Goal: Task Accomplishment & Management: Use online tool/utility

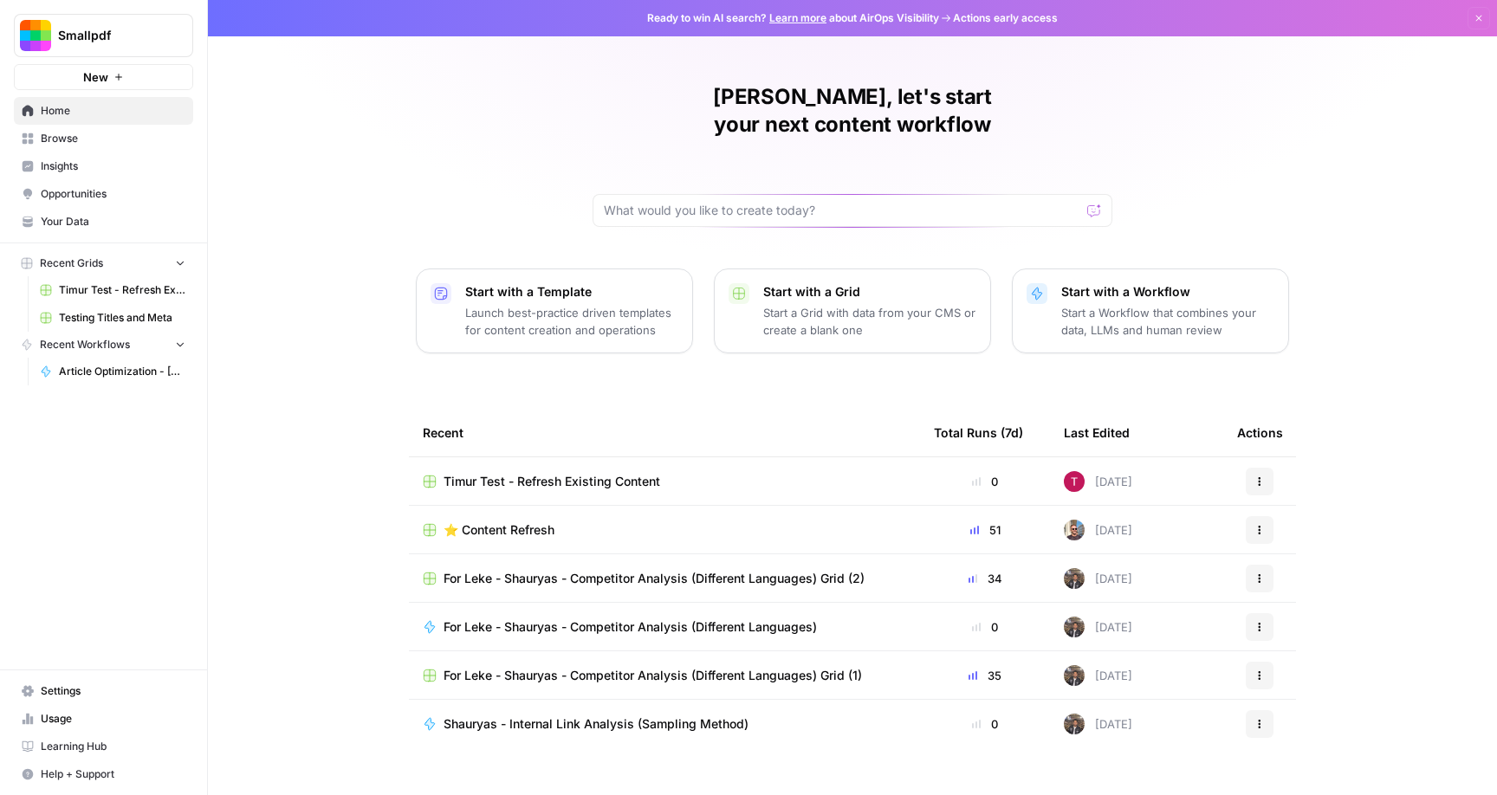
scroll to position [2, 0]
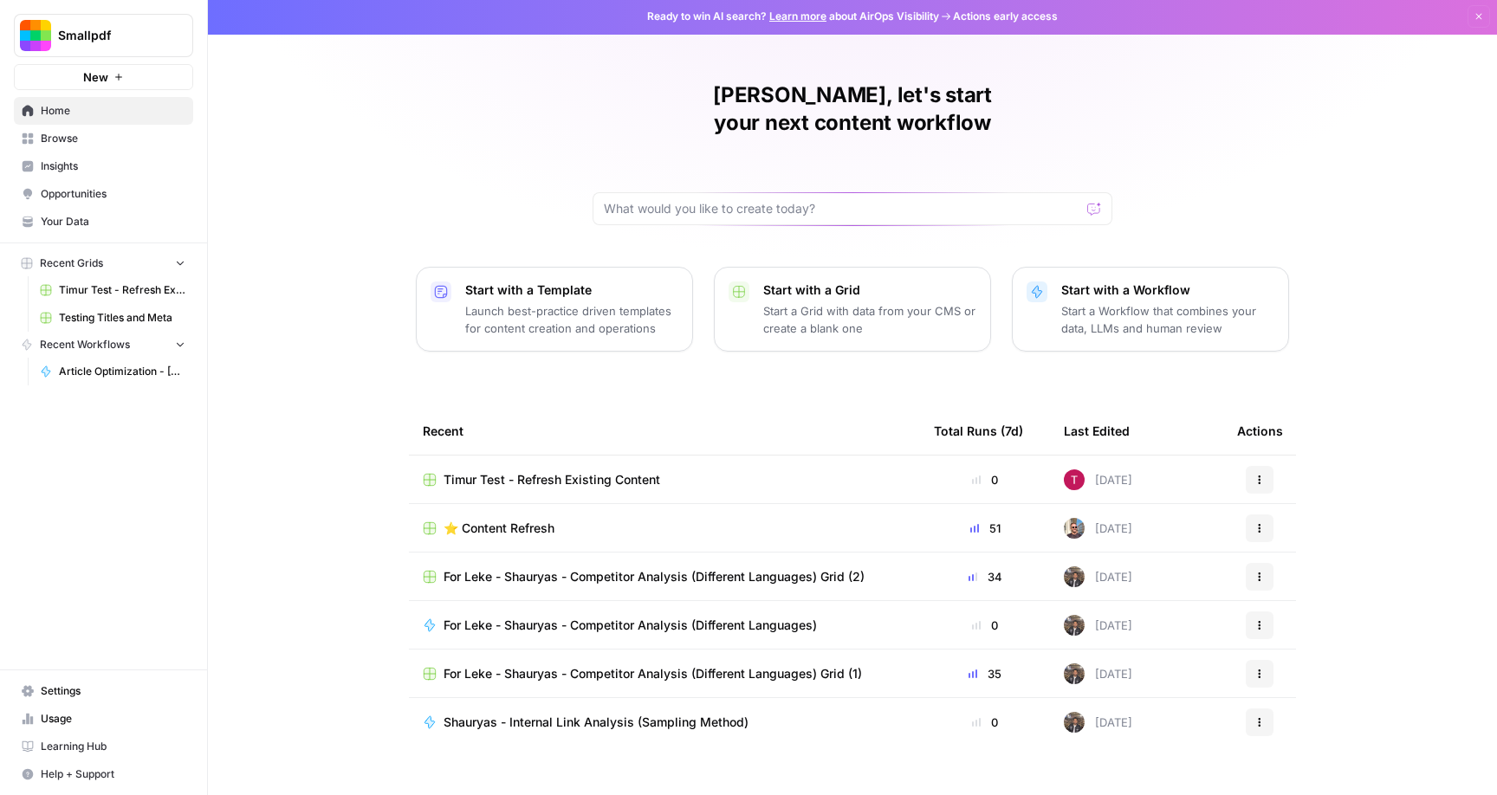
click at [70, 131] on span "Browse" at bounding box center [113, 139] width 145 height 16
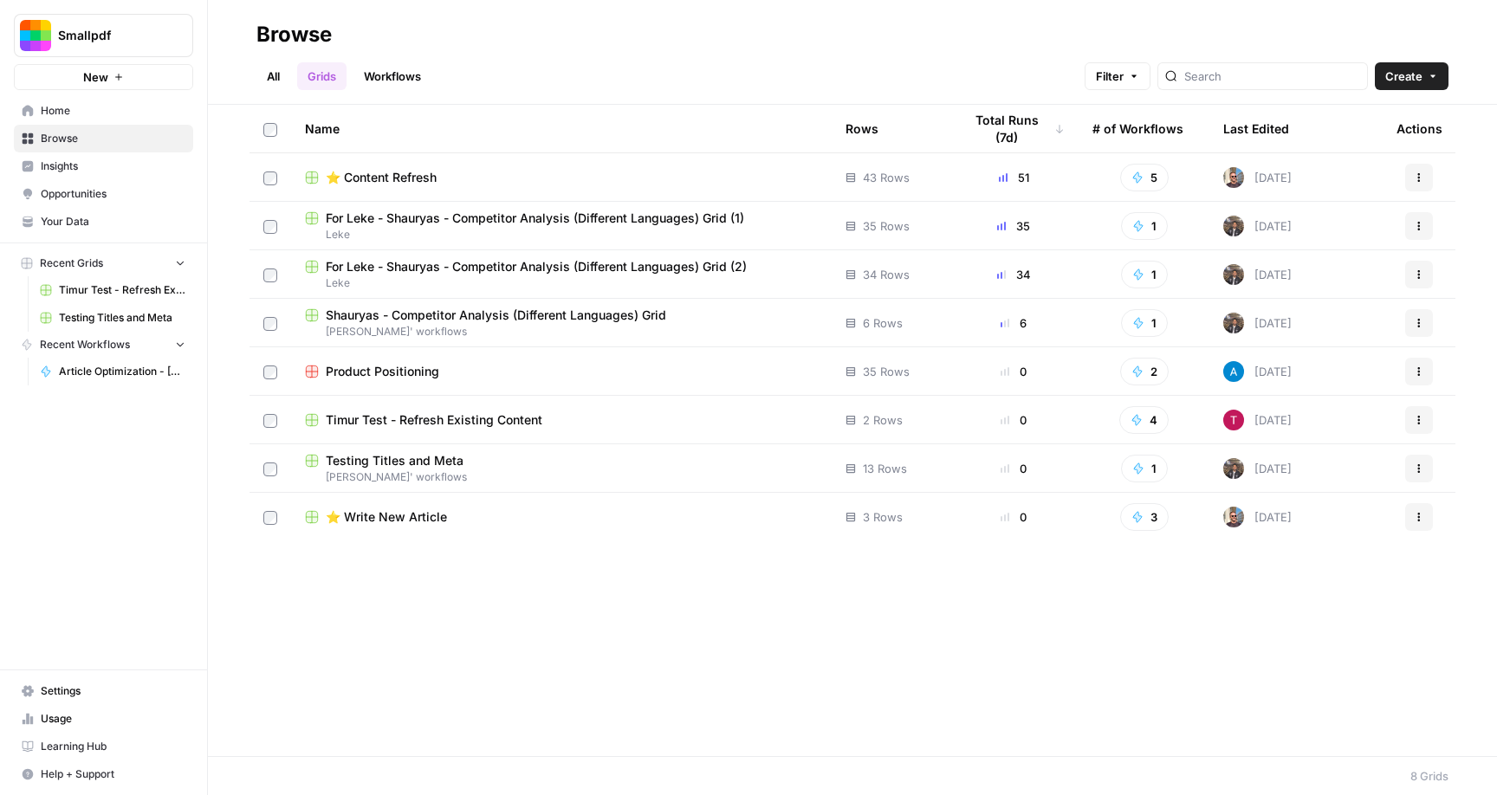
click at [499, 322] on span "Shauryas - Competitor Analysis (Different Languages) Grid" at bounding box center [496, 315] width 340 height 17
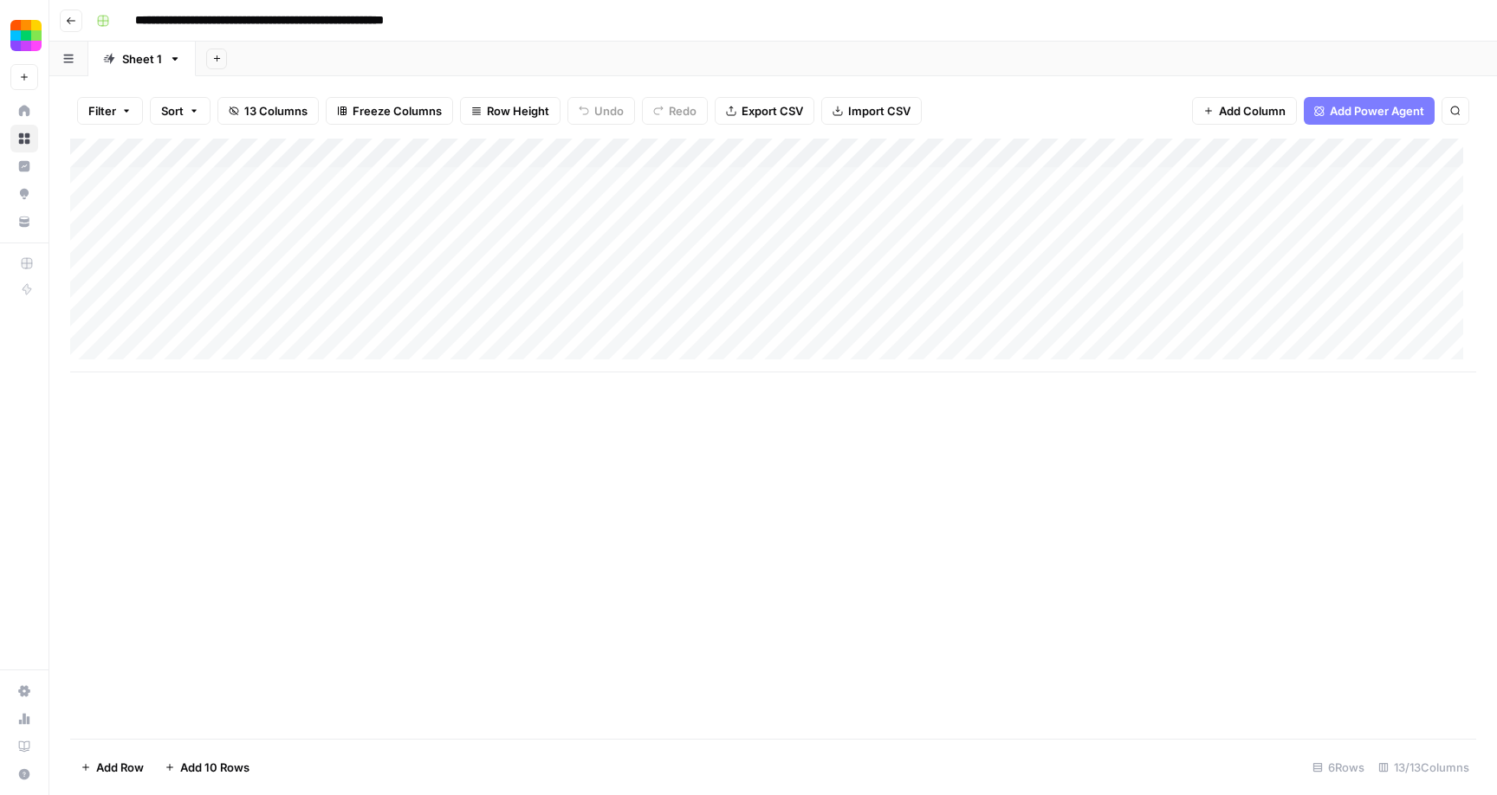
click at [756, 173] on div "Add Column" at bounding box center [773, 256] width 1406 height 234
click at [1043, 176] on div "Add Column" at bounding box center [773, 256] width 1406 height 234
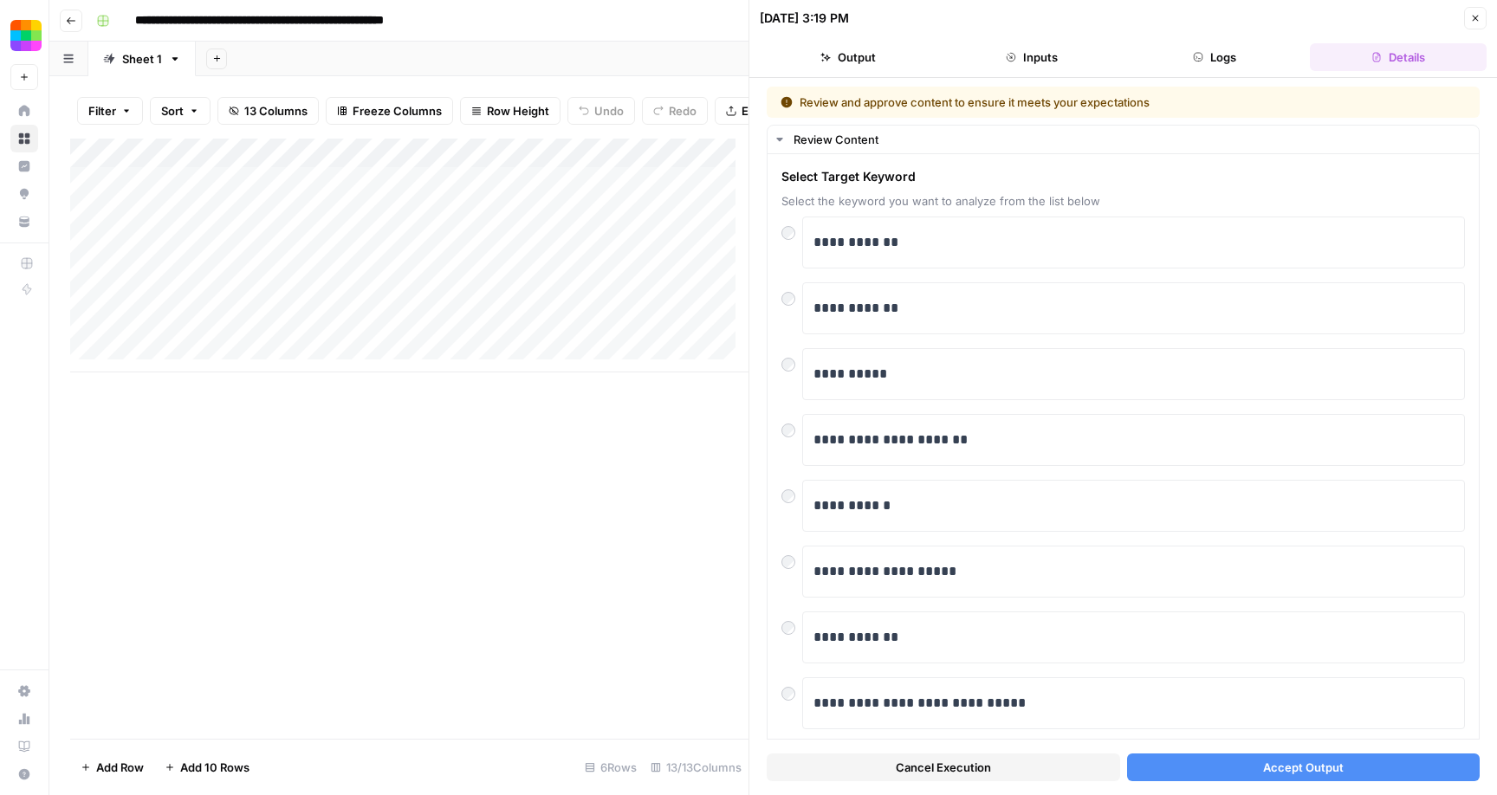
click at [1470, 23] on icon "button" at bounding box center [1475, 18] width 10 height 10
